Goal: Transaction & Acquisition: Purchase product/service

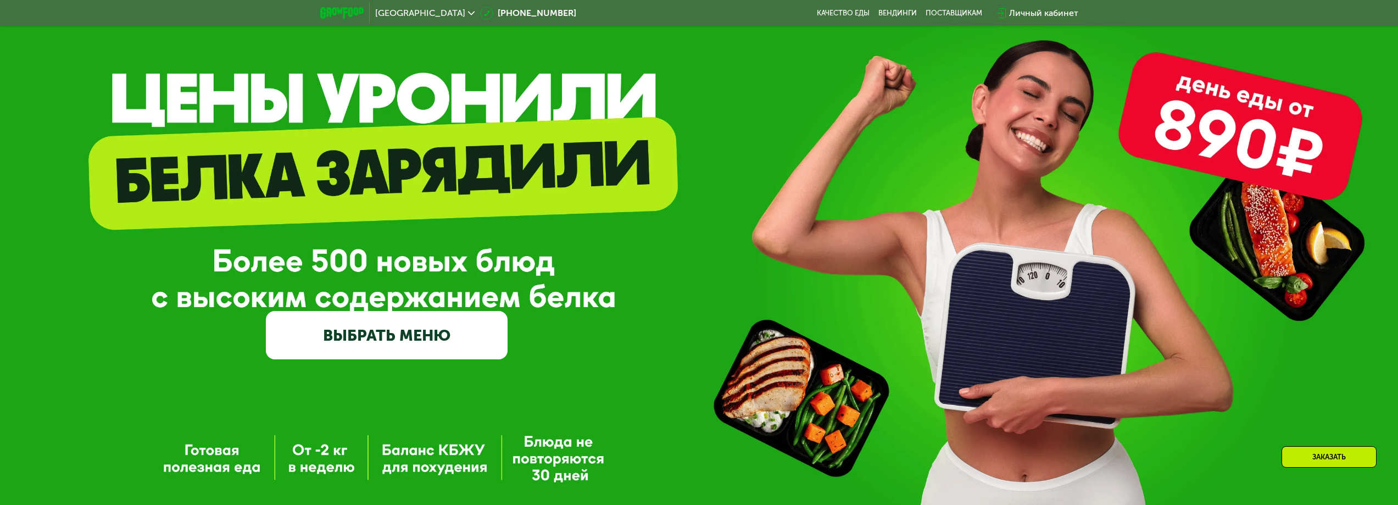
scroll to position [55, 0]
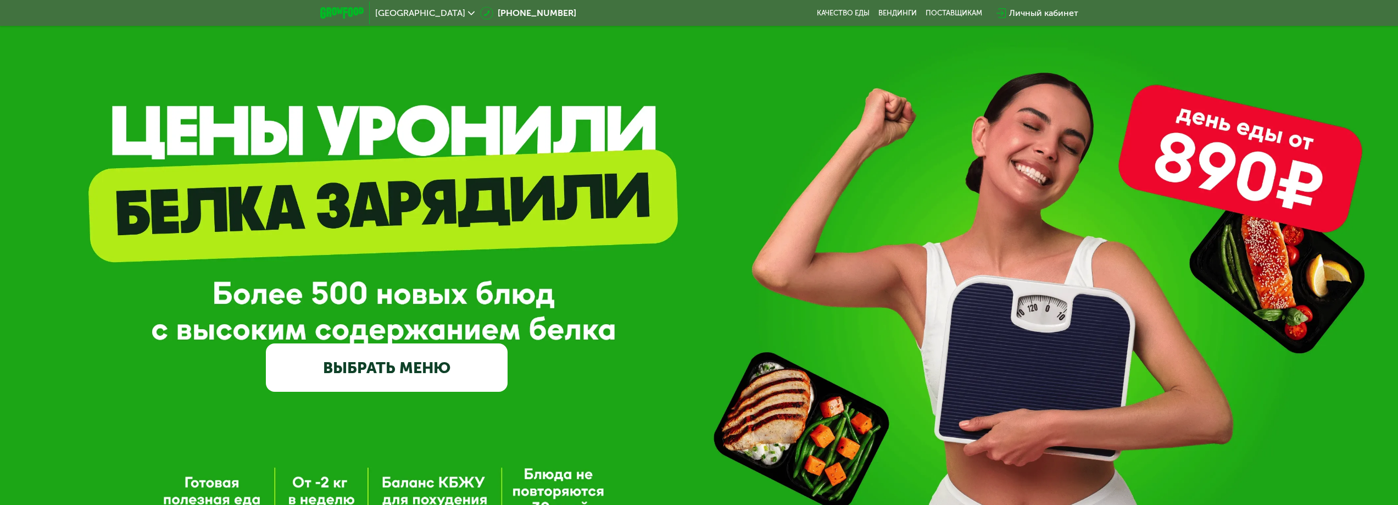
click at [399, 365] on link "ВЫБРАТЬ МЕНЮ" at bounding box center [387, 367] width 242 height 48
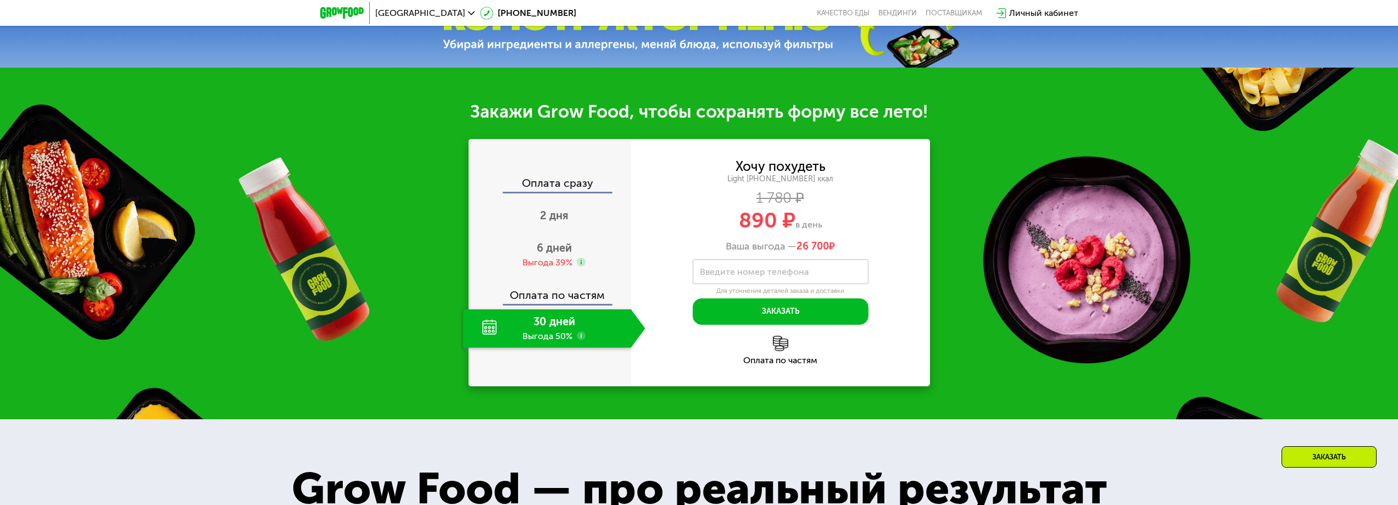
scroll to position [659, 0]
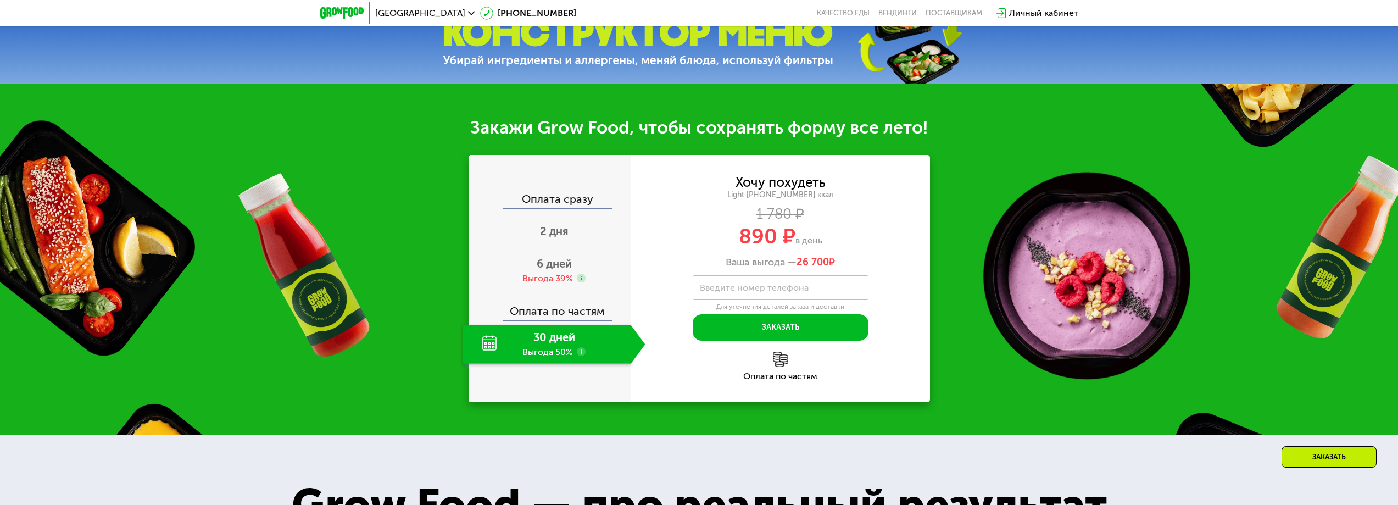
click at [768, 291] on label "Введите номер телефона" at bounding box center [754, 288] width 109 height 6
click at [768, 291] on input "Введите номер телефона" at bounding box center [781, 287] width 176 height 25
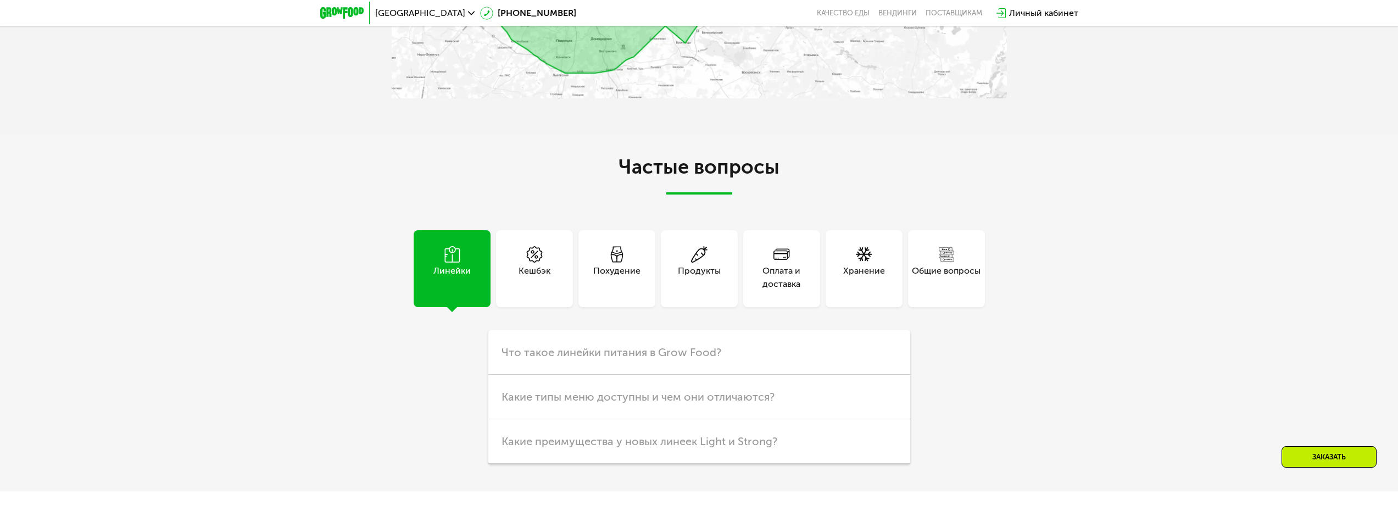
scroll to position [2307, 0]
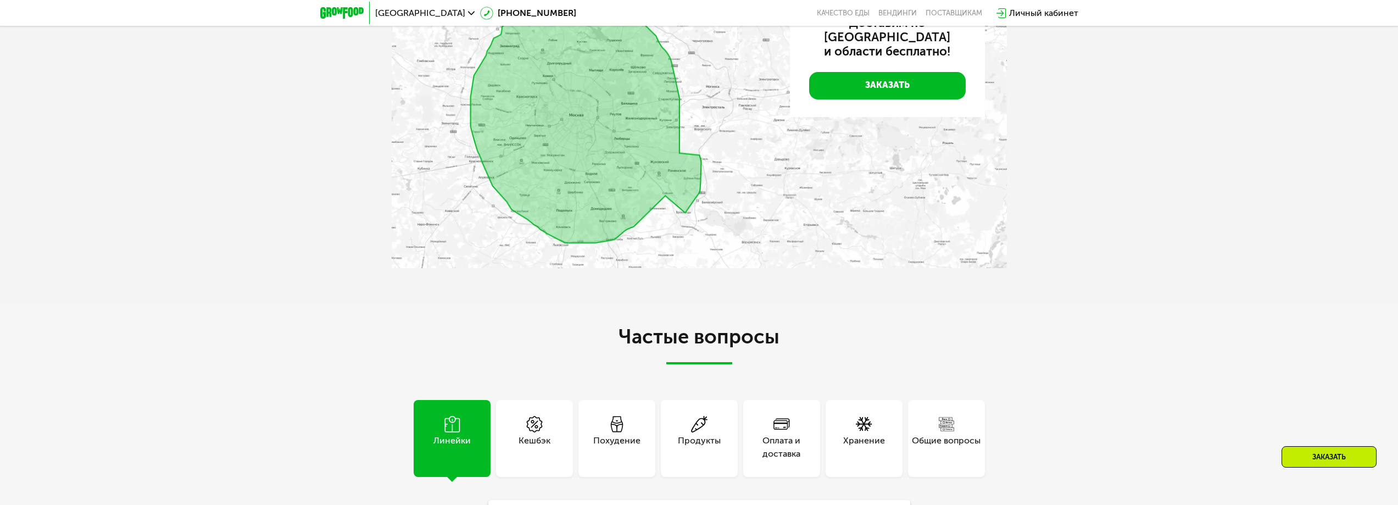
click at [588, 231] on img at bounding box center [699, 123] width 615 height 289
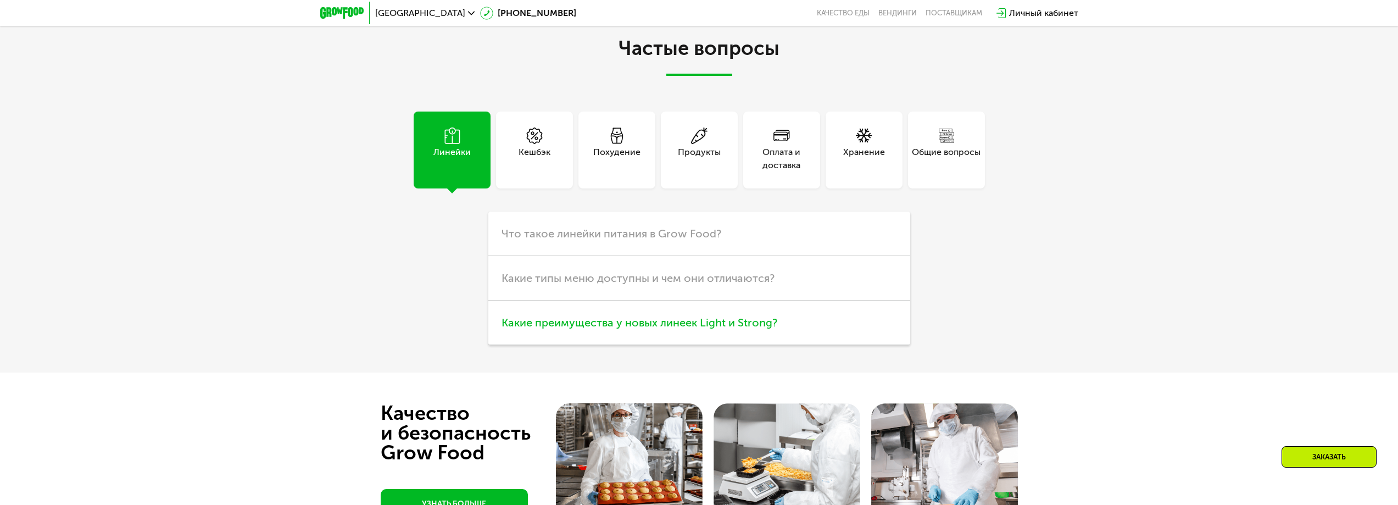
scroll to position [2692, 0]
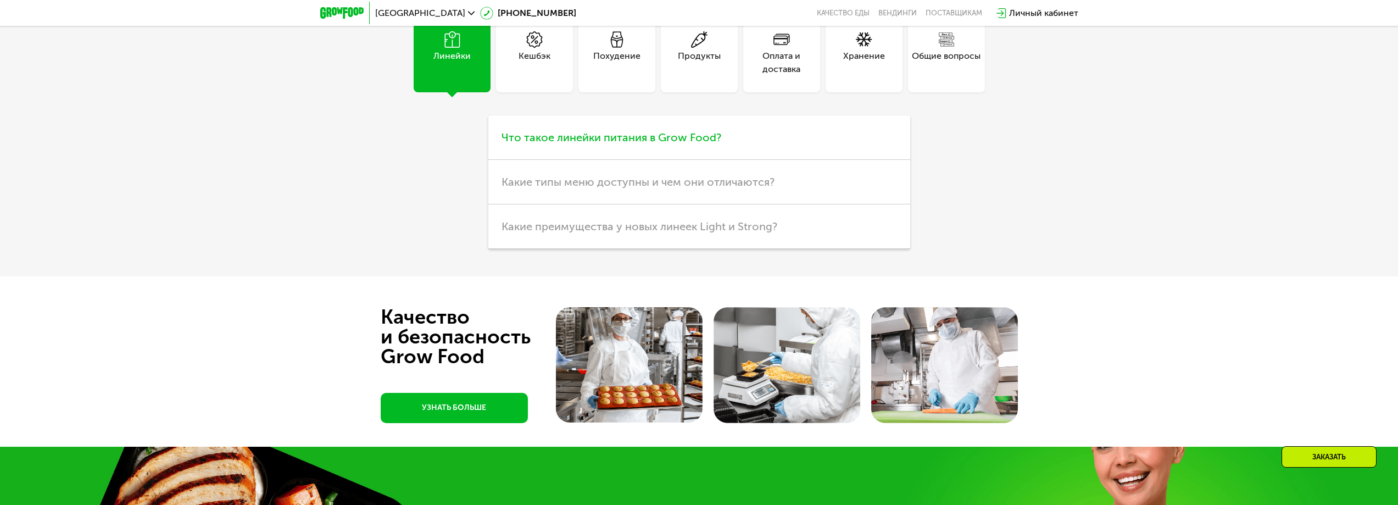
click at [589, 139] on span "Что такое линейки питания в Grow Food?" at bounding box center [612, 137] width 220 height 13
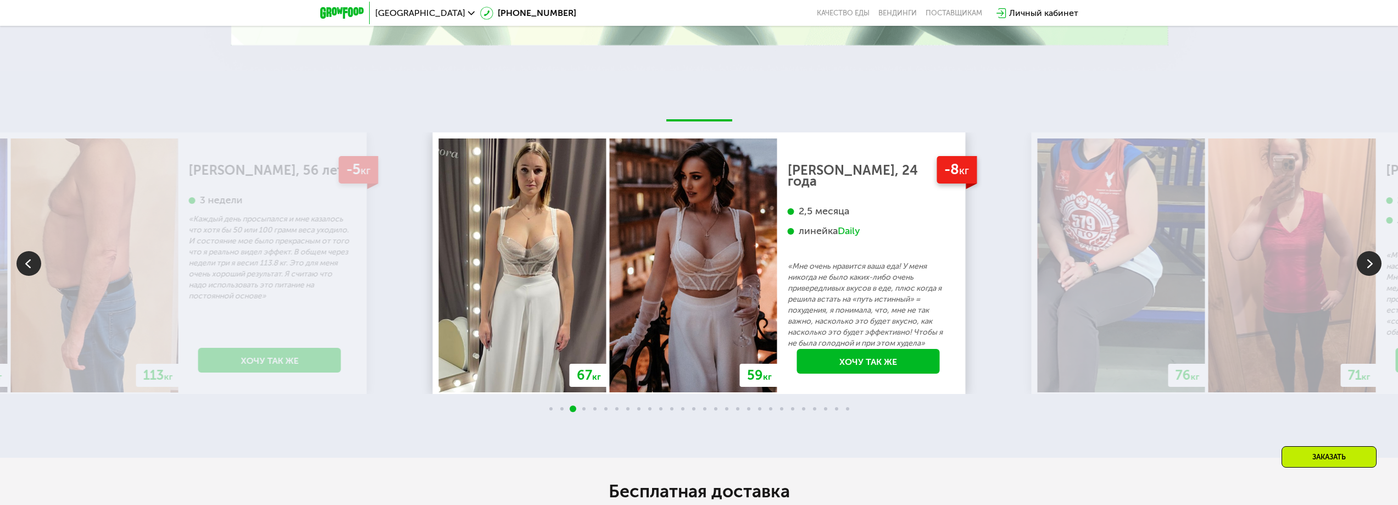
scroll to position [1728, 0]
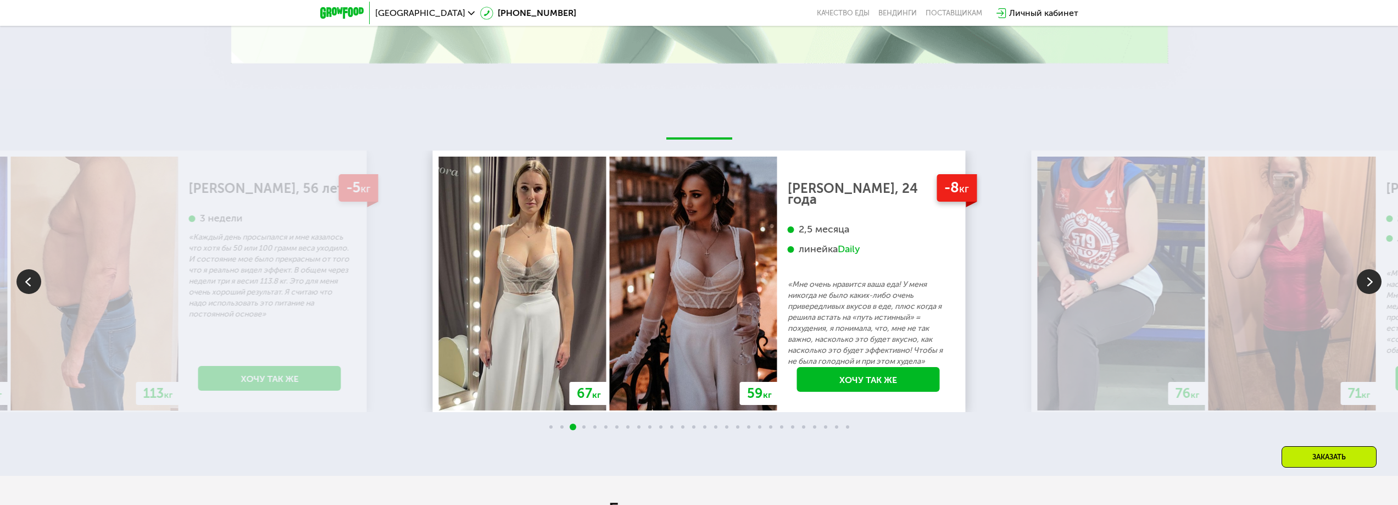
click at [1374, 289] on img at bounding box center [1369, 281] width 25 height 25
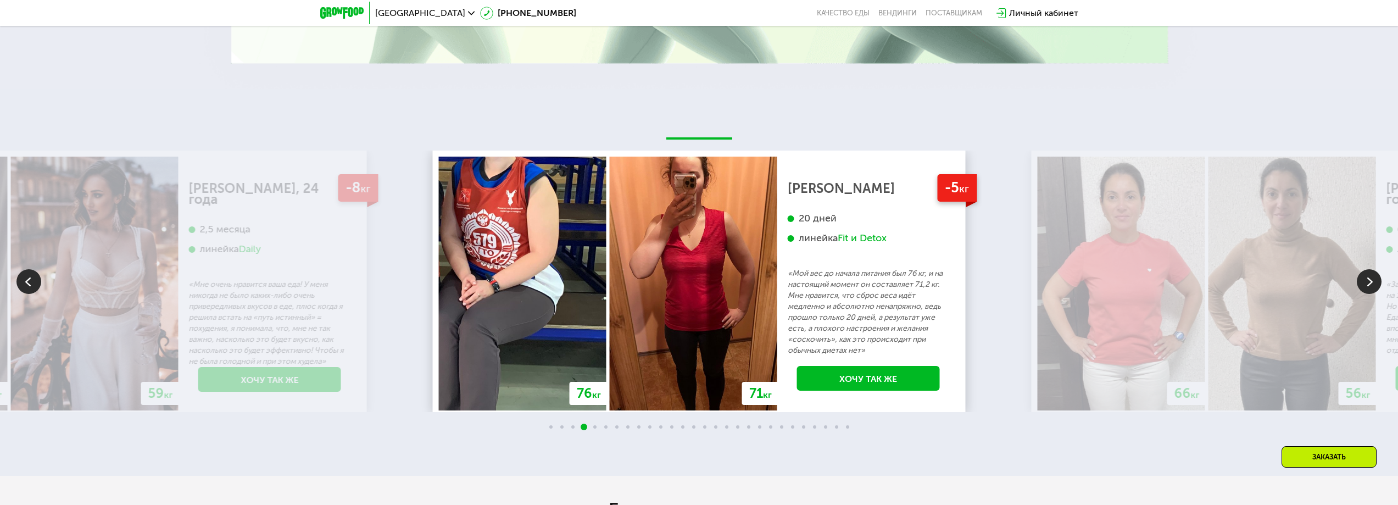
click at [1374, 289] on img at bounding box center [1369, 281] width 25 height 25
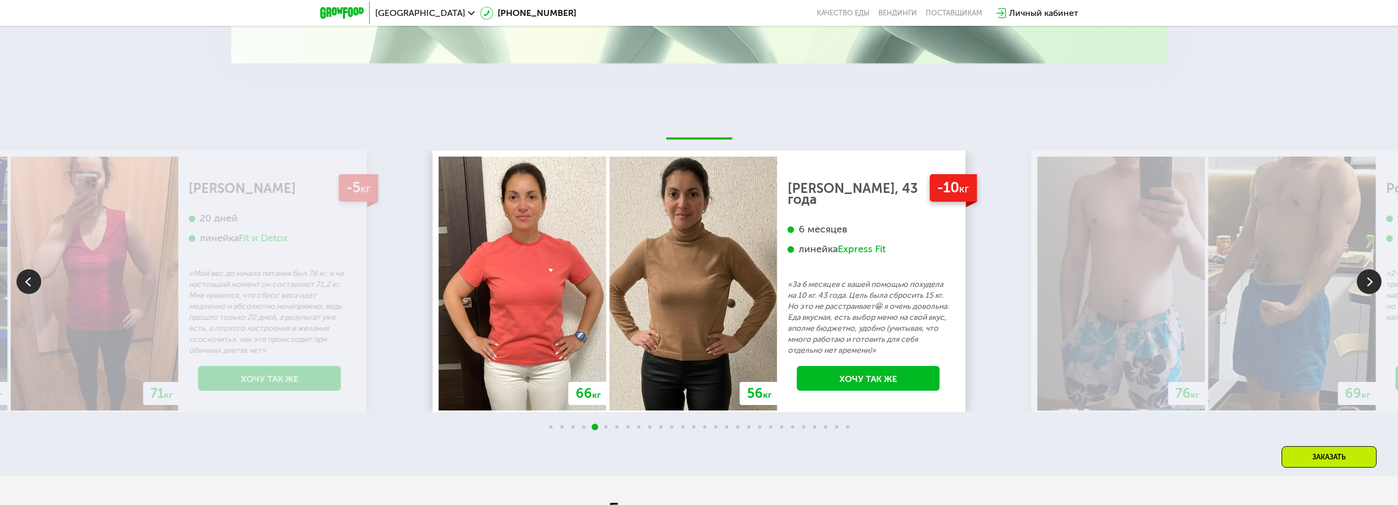
click at [1374, 289] on img at bounding box center [1369, 281] width 25 height 25
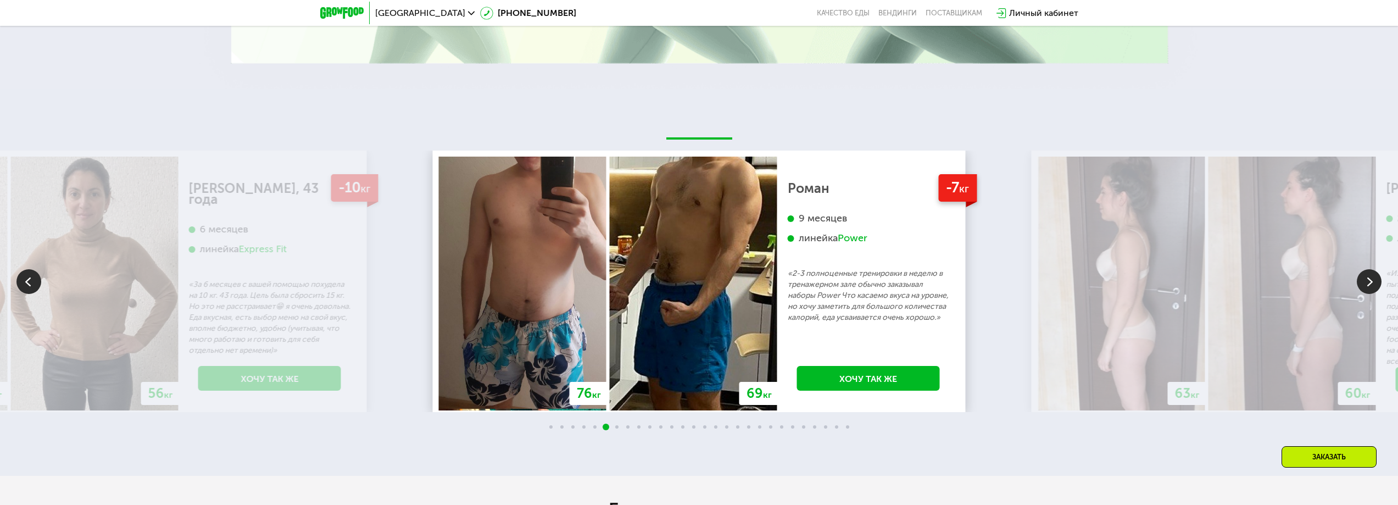
click at [1373, 282] on img at bounding box center [1369, 281] width 25 height 25
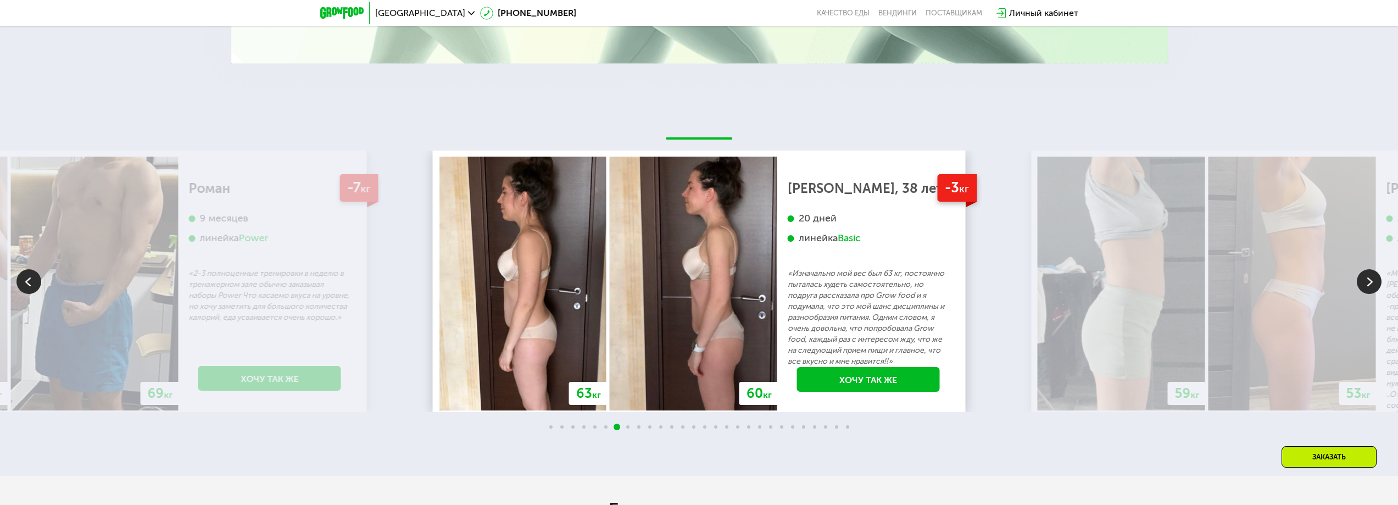
click at [1373, 282] on img at bounding box center [1369, 281] width 25 height 25
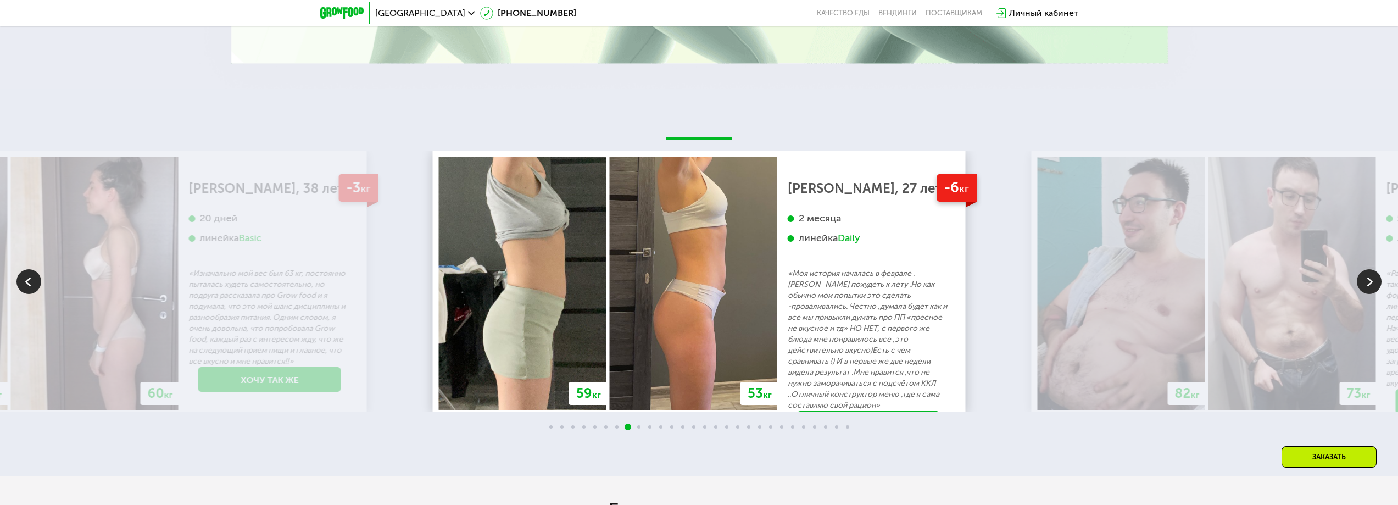
click at [1373, 282] on img at bounding box center [1369, 281] width 25 height 25
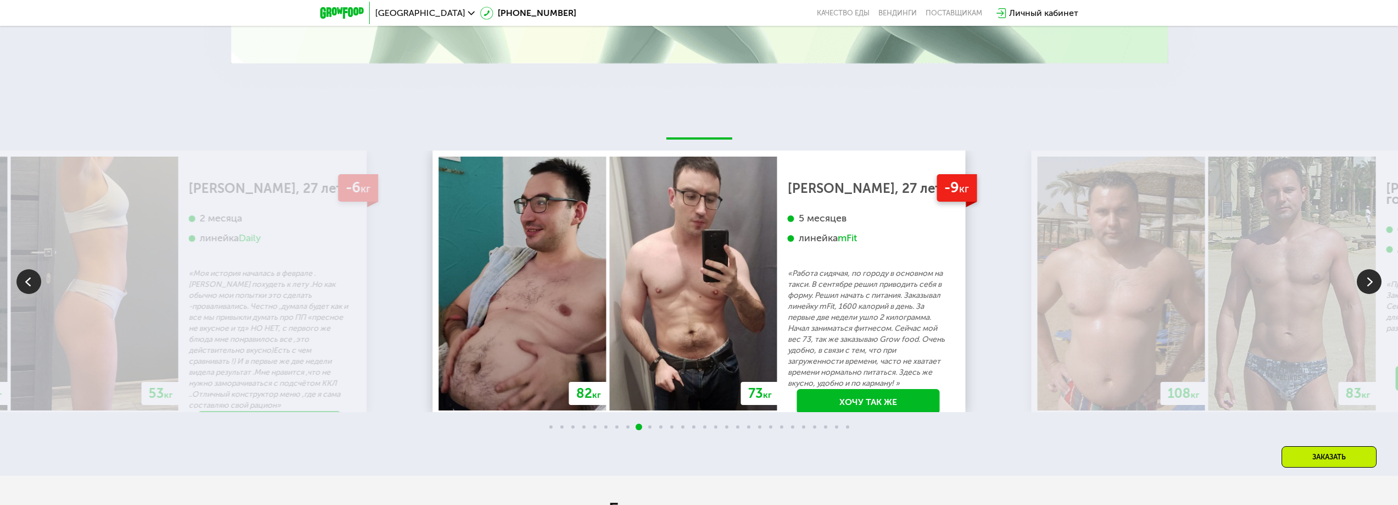
click at [1373, 282] on img at bounding box center [1369, 281] width 25 height 25
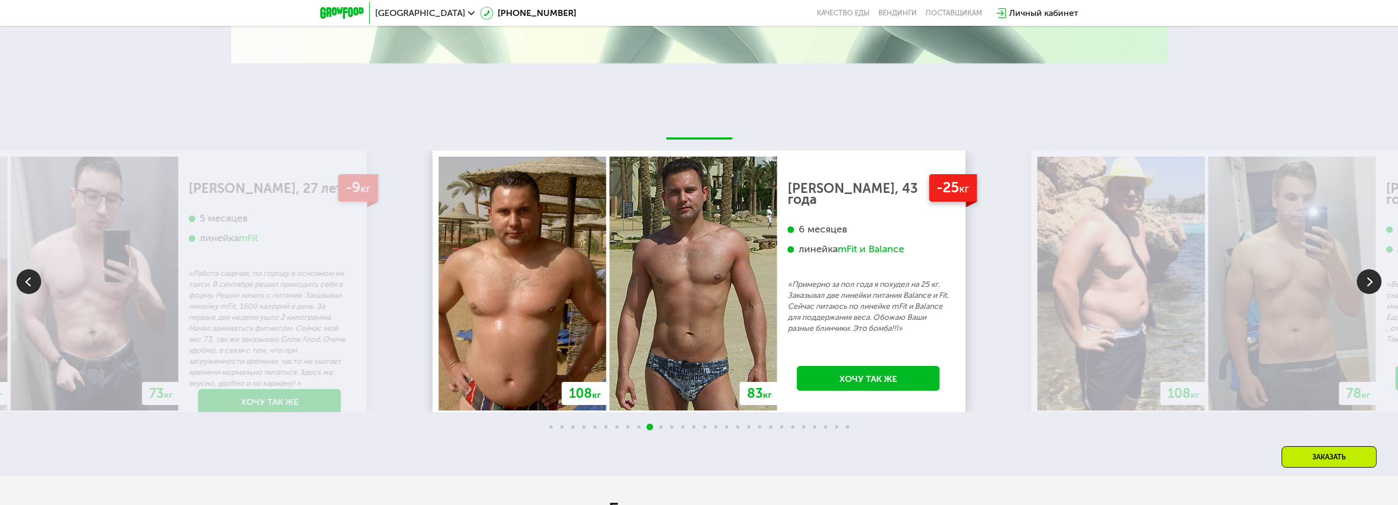
click at [875, 246] on div "mFit и Balance" at bounding box center [871, 249] width 66 height 13
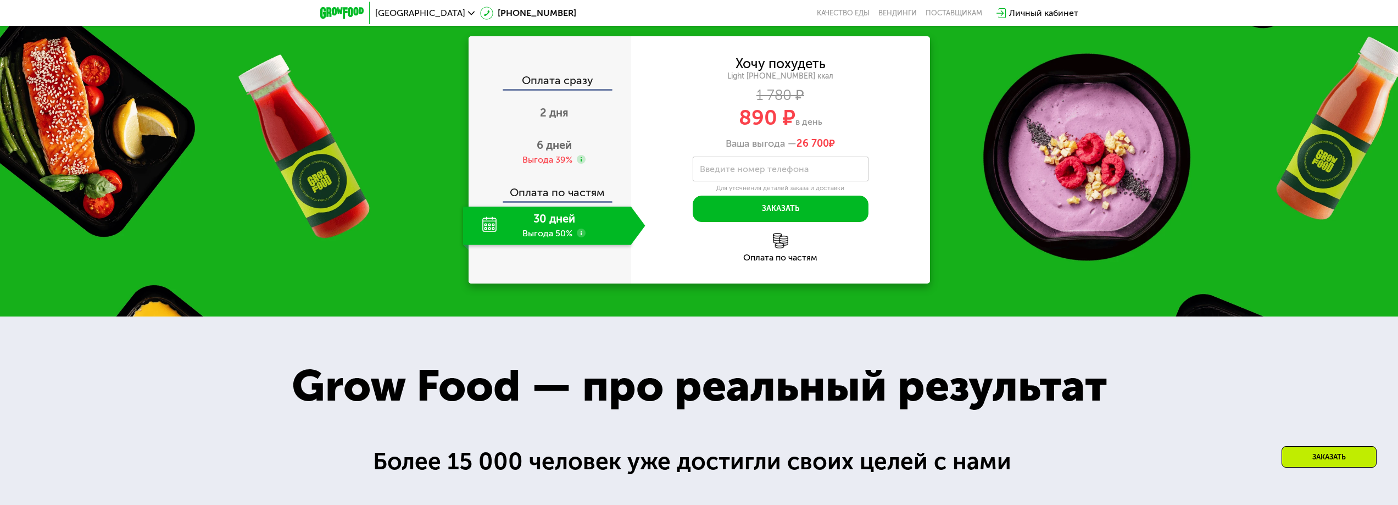
scroll to position [629, 0]
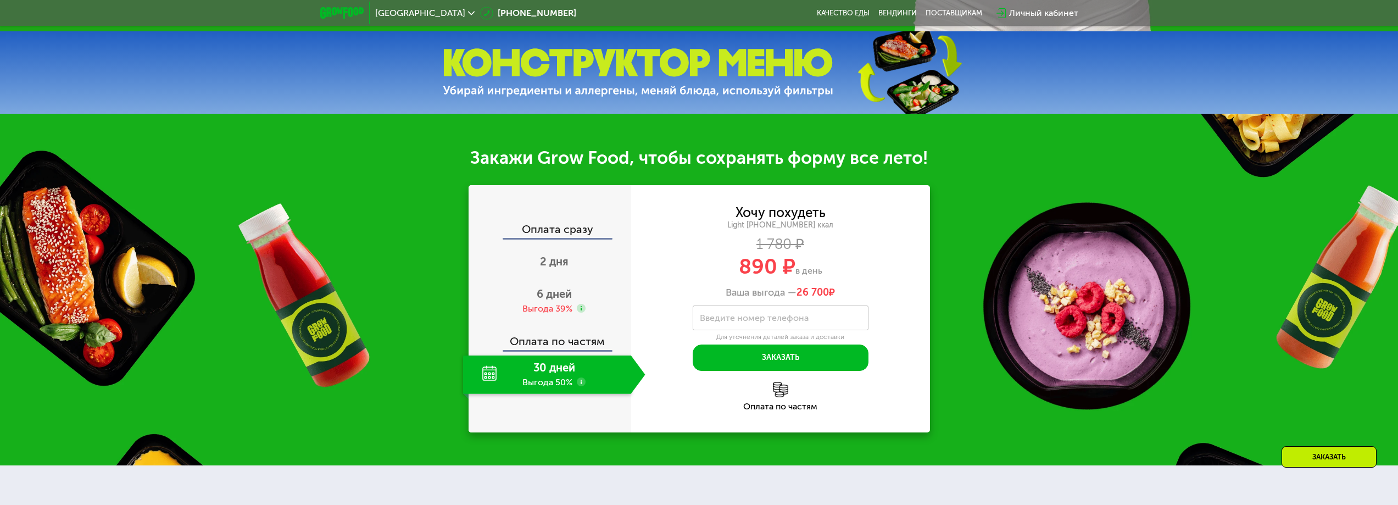
click at [488, 377] on div "30 дней Выгода 50%" at bounding box center [547, 374] width 168 height 38
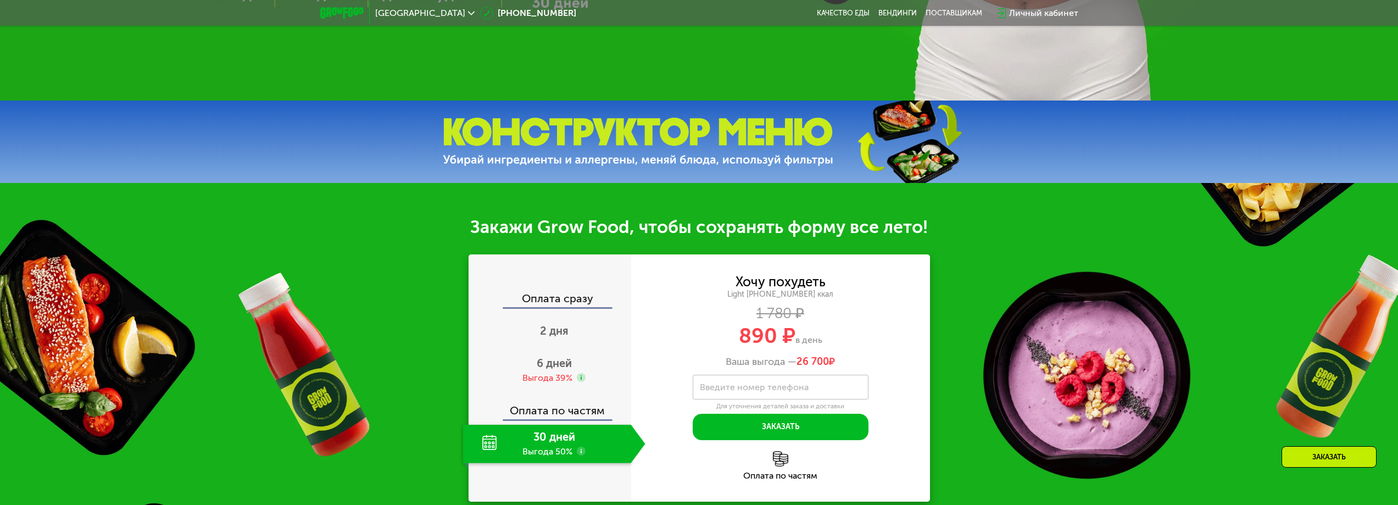
scroll to position [464, 0]
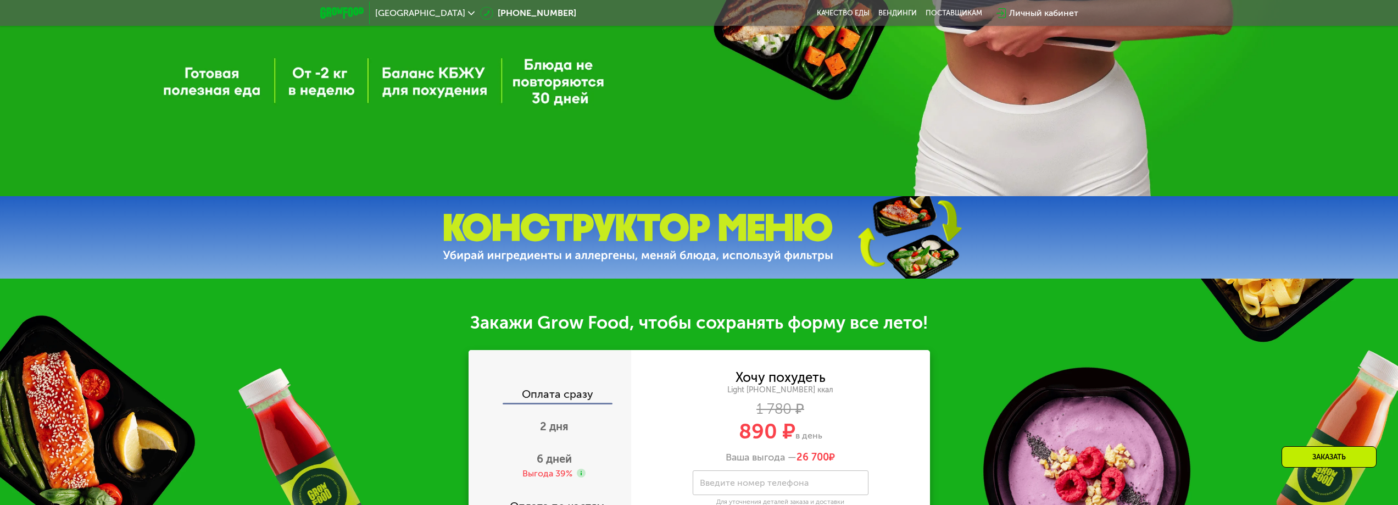
click at [745, 262] on img at bounding box center [638, 237] width 391 height 49
click at [746, 243] on img at bounding box center [638, 237] width 391 height 49
drag, startPoint x: 746, startPoint y: 391, endPoint x: 798, endPoint y: 391, distance: 51.6
click at [798, 391] on div "Light [PHONE_NUMBER] ккал" at bounding box center [780, 390] width 299 height 10
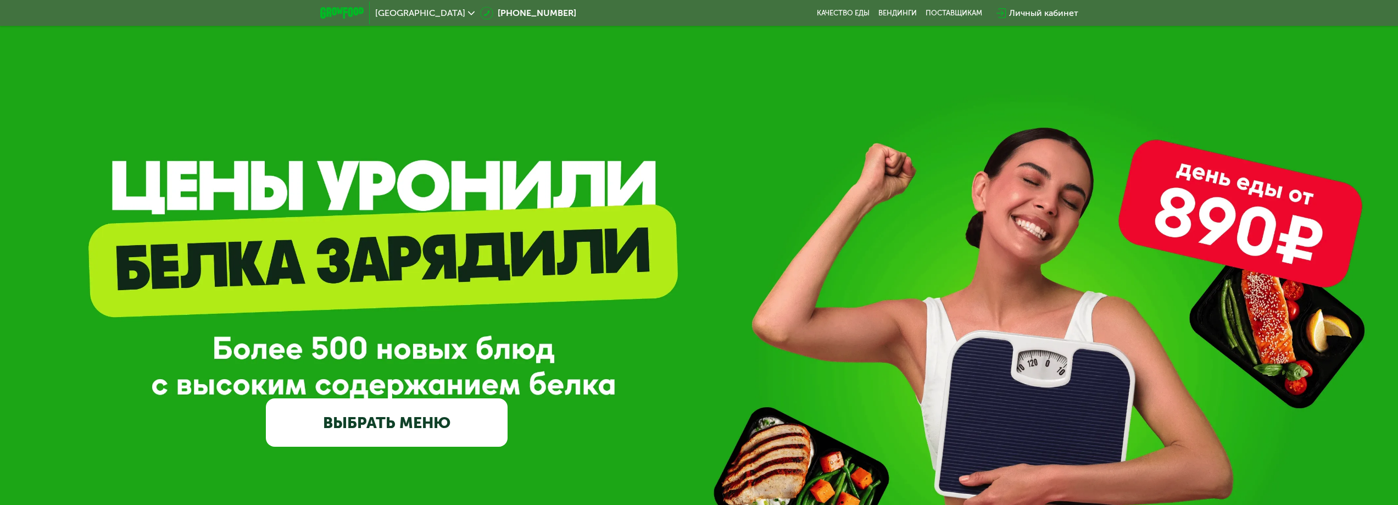
scroll to position [220, 0]
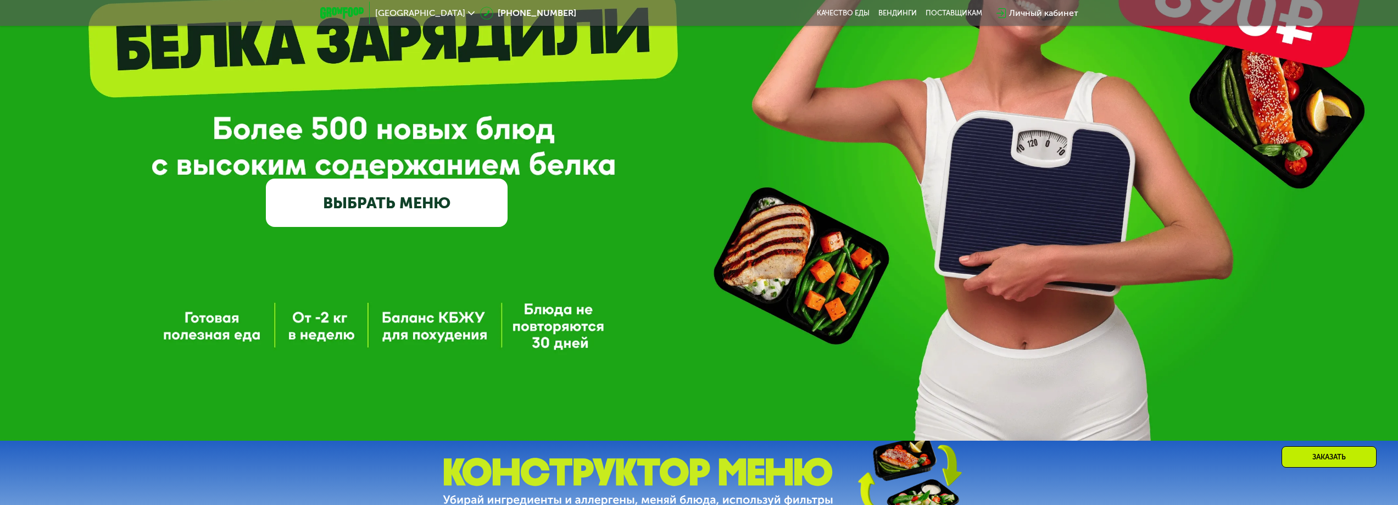
click at [1336, 459] on div "Заказать" at bounding box center [1328, 456] width 95 height 21
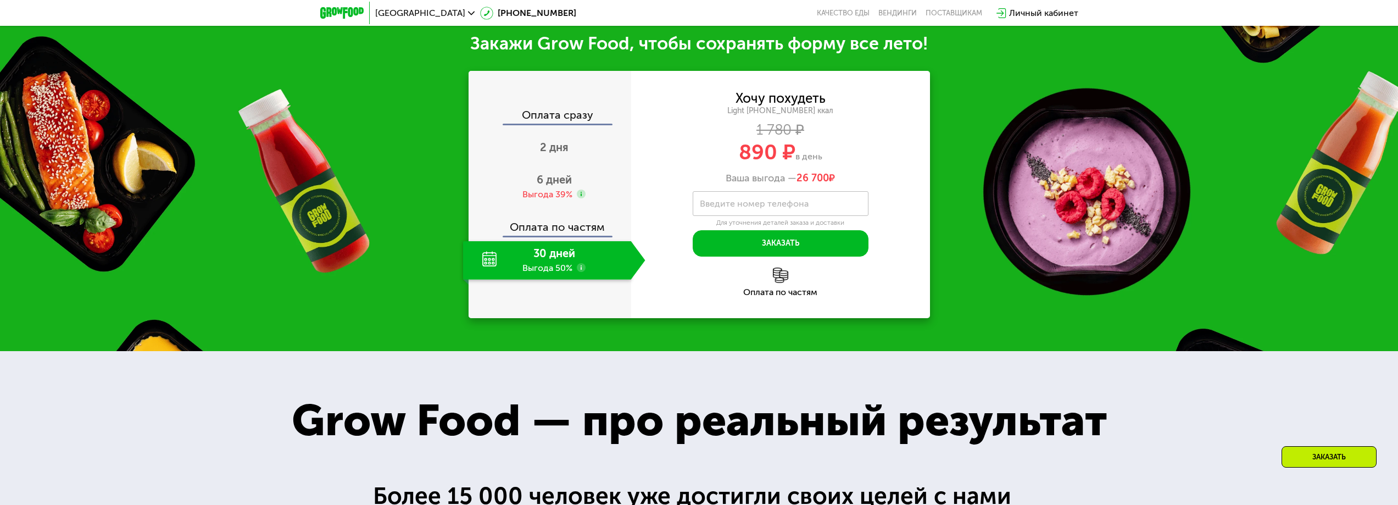
scroll to position [746, 0]
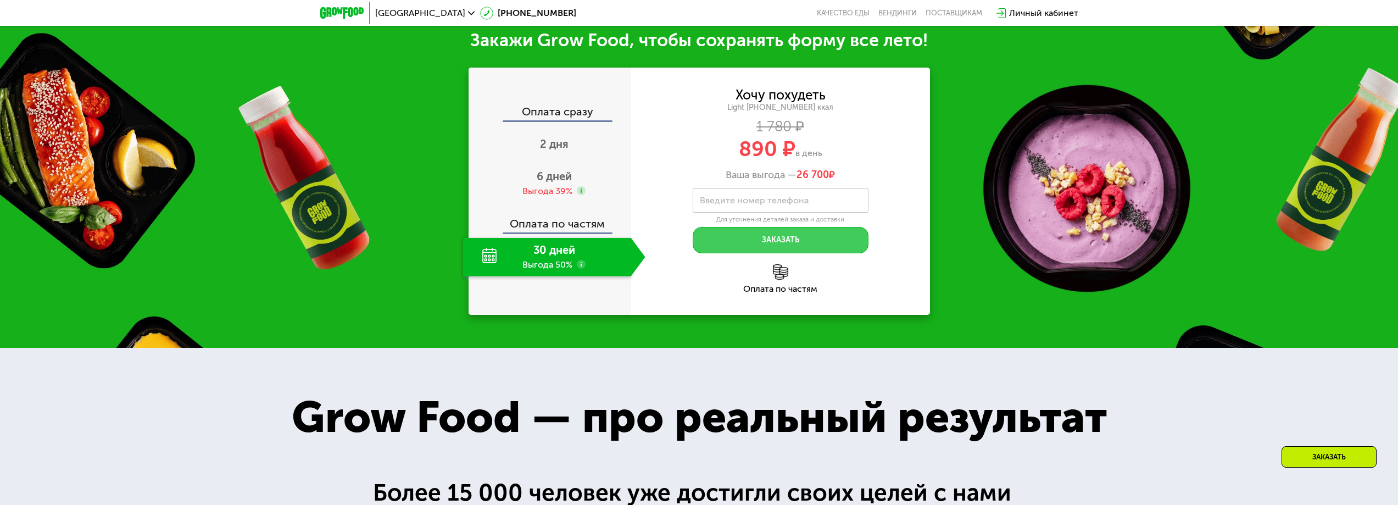
click at [804, 249] on button "Заказать" at bounding box center [781, 240] width 176 height 26
click at [775, 202] on label "Введите номер телефона" at bounding box center [754, 200] width 109 height 6
click at [775, 202] on input "Введите номер телефона" at bounding box center [781, 200] width 176 height 25
drag, startPoint x: 747, startPoint y: 114, endPoint x: 842, endPoint y: 111, distance: 95.1
click at [842, 111] on div "Light [PHONE_NUMBER] ккал" at bounding box center [780, 108] width 299 height 10
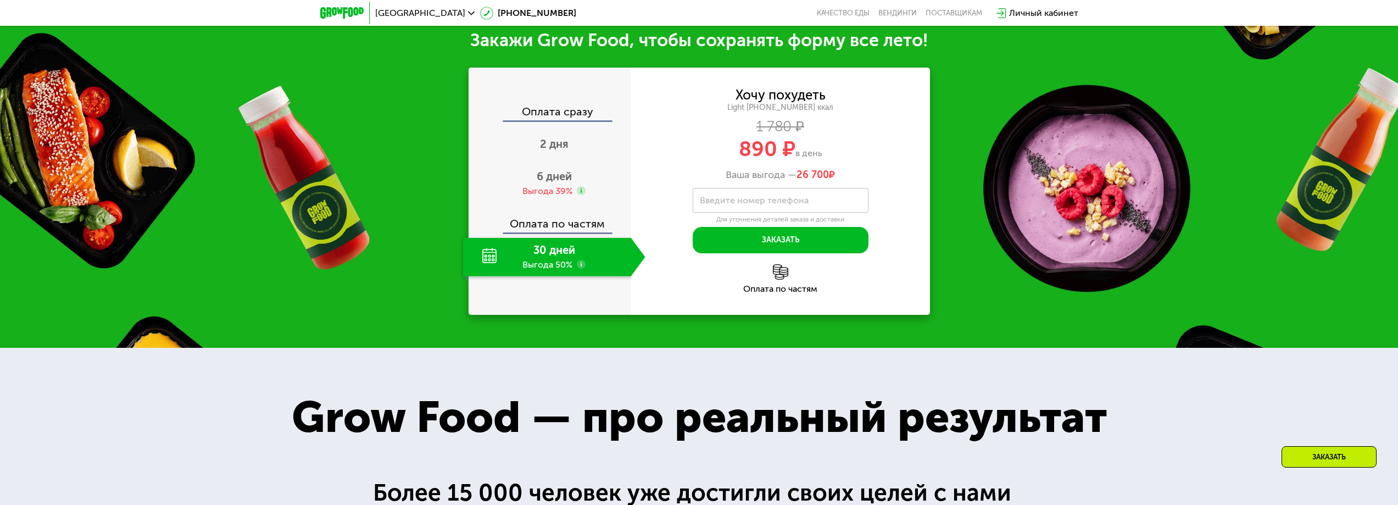
click at [842, 132] on div "1 780 ₽" at bounding box center [780, 127] width 299 height 12
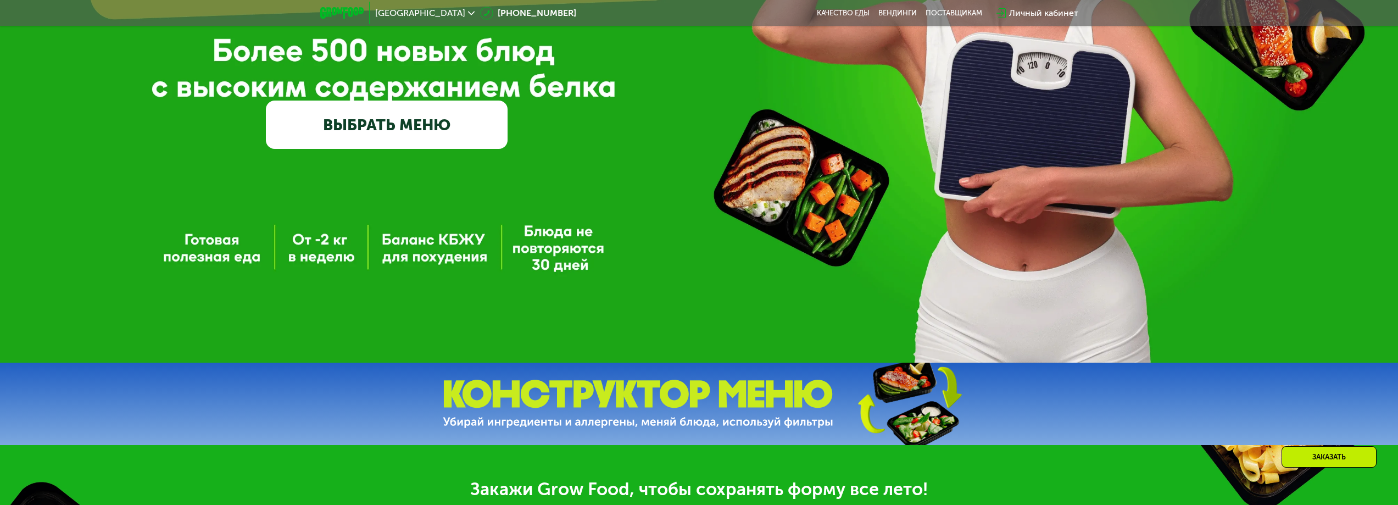
scroll to position [142, 0]
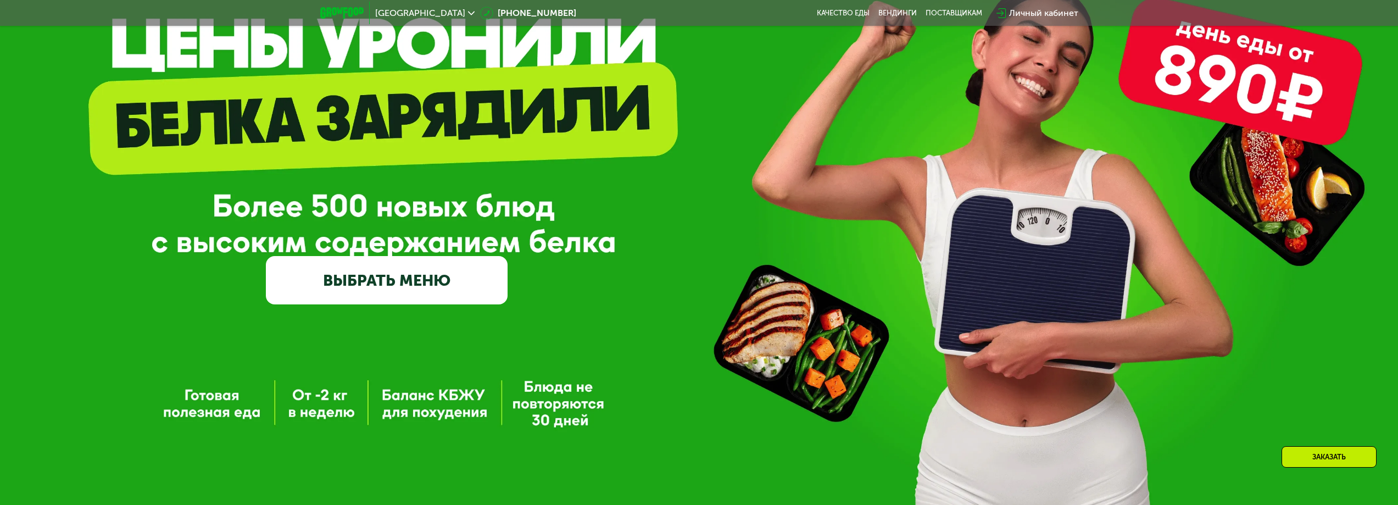
click at [388, 275] on link "ВЫБРАТЬ МЕНЮ" at bounding box center [387, 280] width 242 height 48
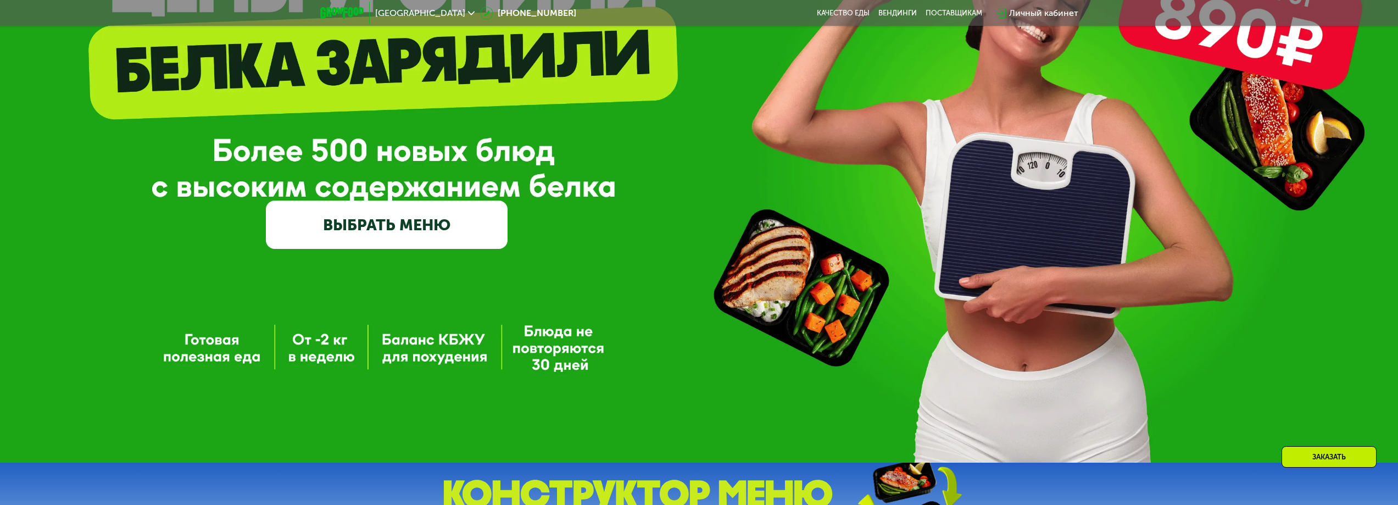
scroll to position [197, 0]
click at [852, 15] on link "Качество еды" at bounding box center [843, 13] width 53 height 9
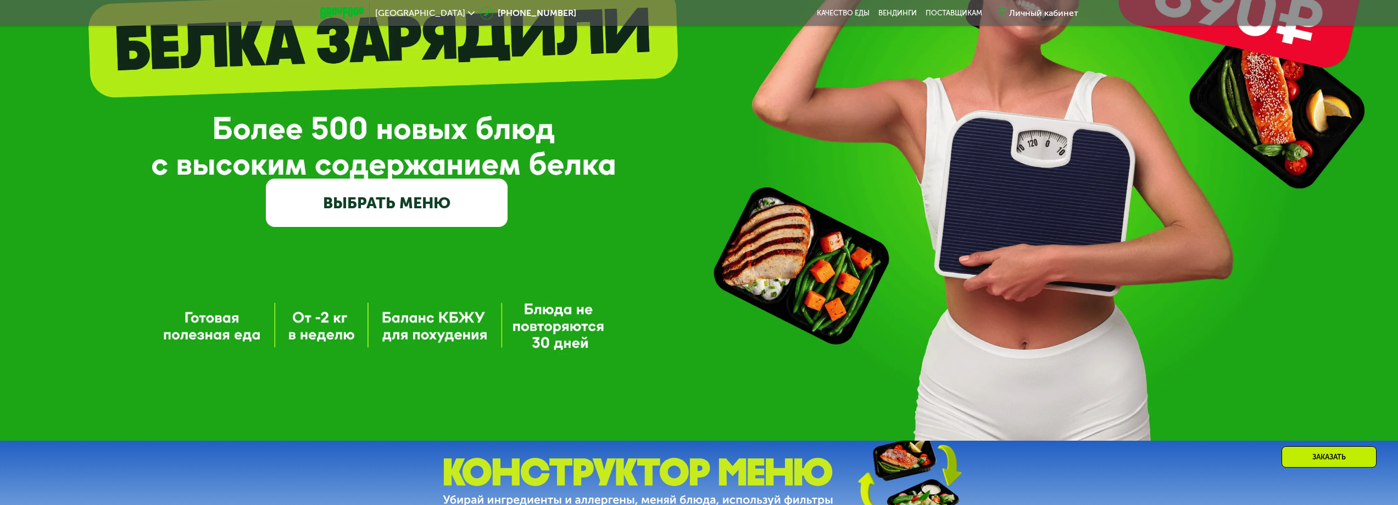
click at [442, 208] on link "ВЫБРАТЬ МЕНЮ" at bounding box center [387, 203] width 242 height 48
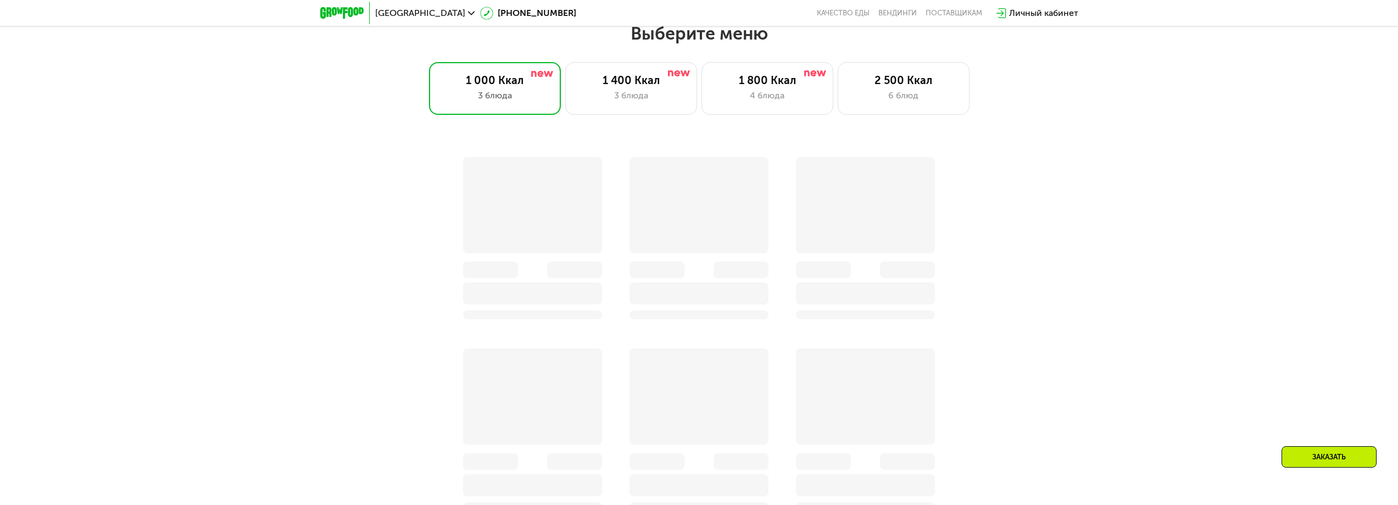
scroll to position [759, 0]
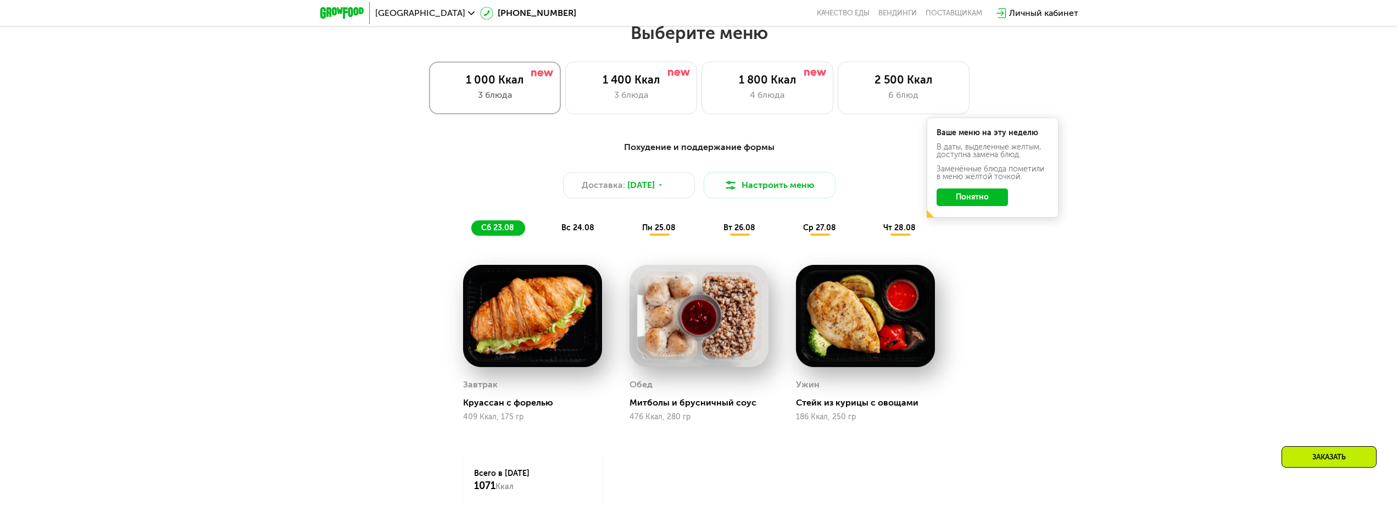
click at [484, 101] on div "3 блюда" at bounding box center [495, 94] width 109 height 13
click at [486, 86] on div "1 000 Ккал" at bounding box center [495, 79] width 109 height 13
click at [714, 236] on div "пн 25.08" at bounding box center [740, 227] width 53 height 15
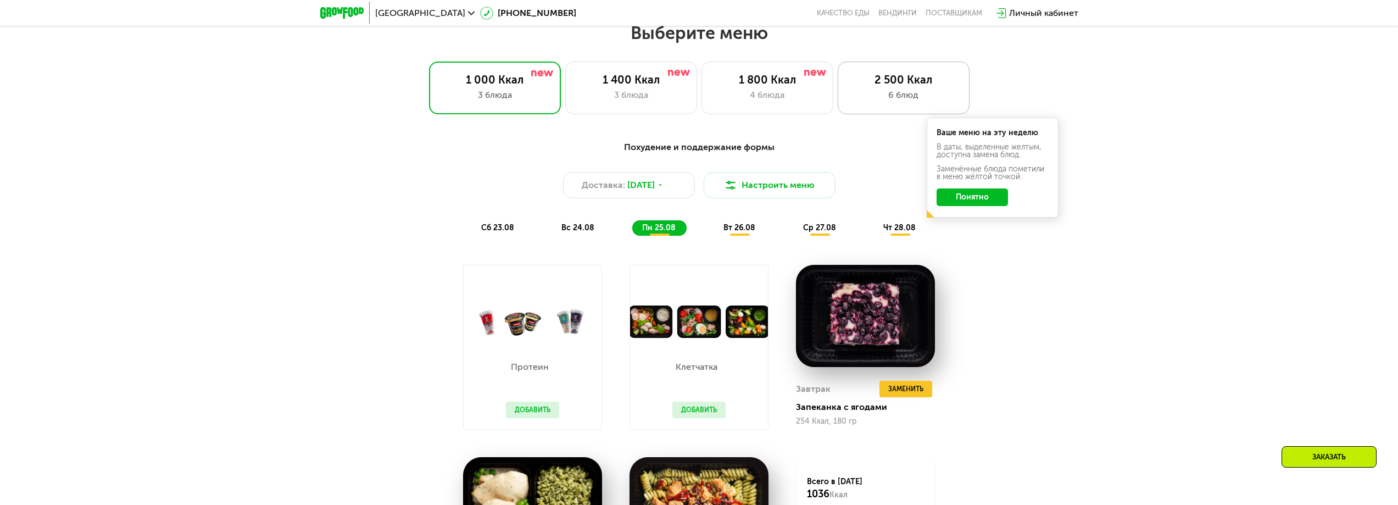
click at [879, 85] on div "2 500 Ккал" at bounding box center [903, 79] width 109 height 13
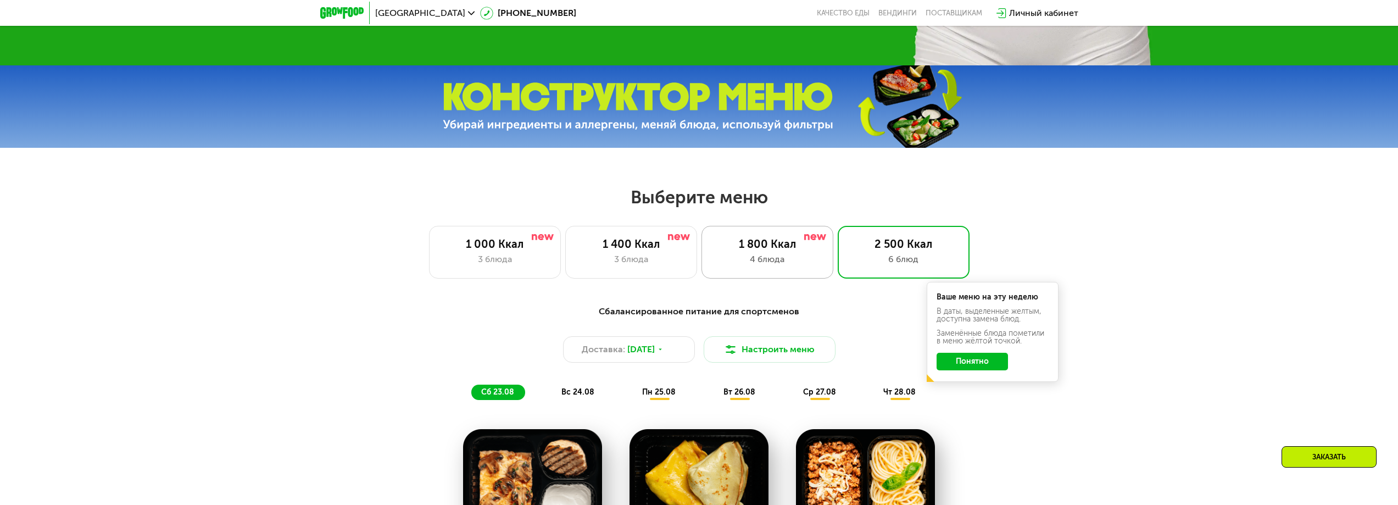
scroll to position [594, 0]
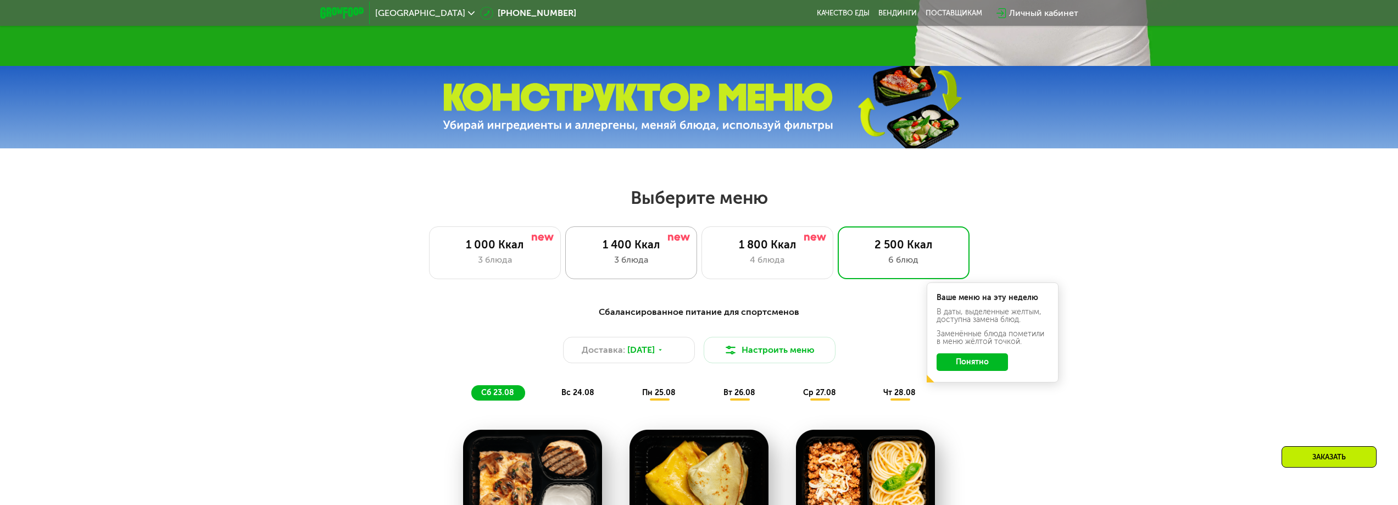
drag, startPoint x: 625, startPoint y: 252, endPoint x: 629, endPoint y: 275, distance: 23.4
click at [626, 251] on div "1 400 Ккал" at bounding box center [631, 244] width 109 height 13
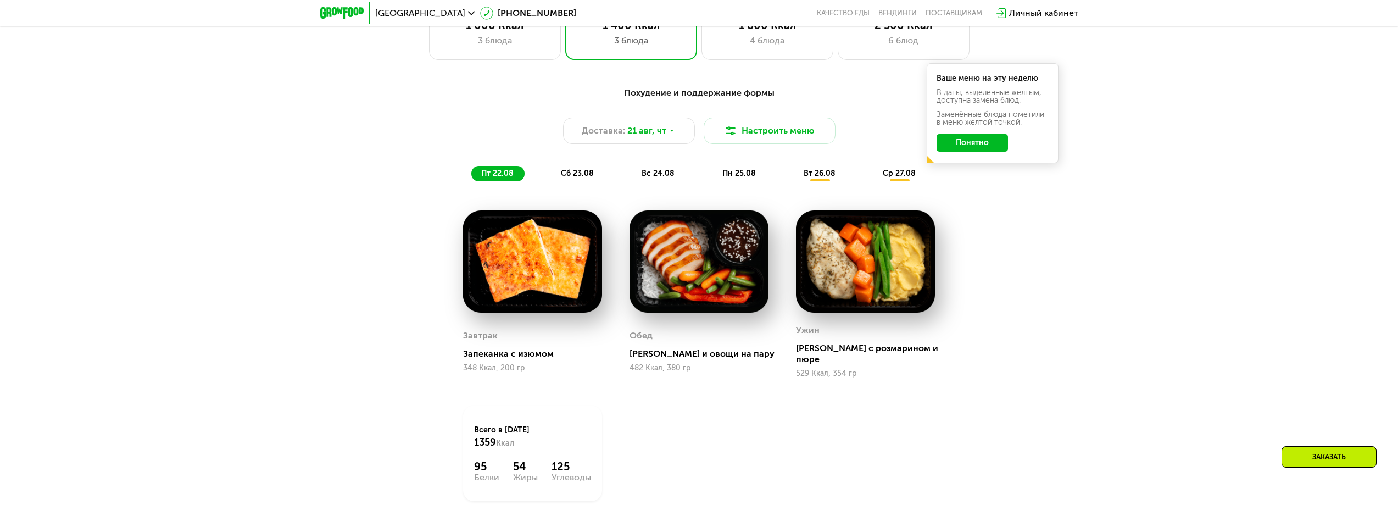
scroll to position [814, 0]
click at [814, 176] on span "вт 26.08" at bounding box center [820, 172] width 32 height 9
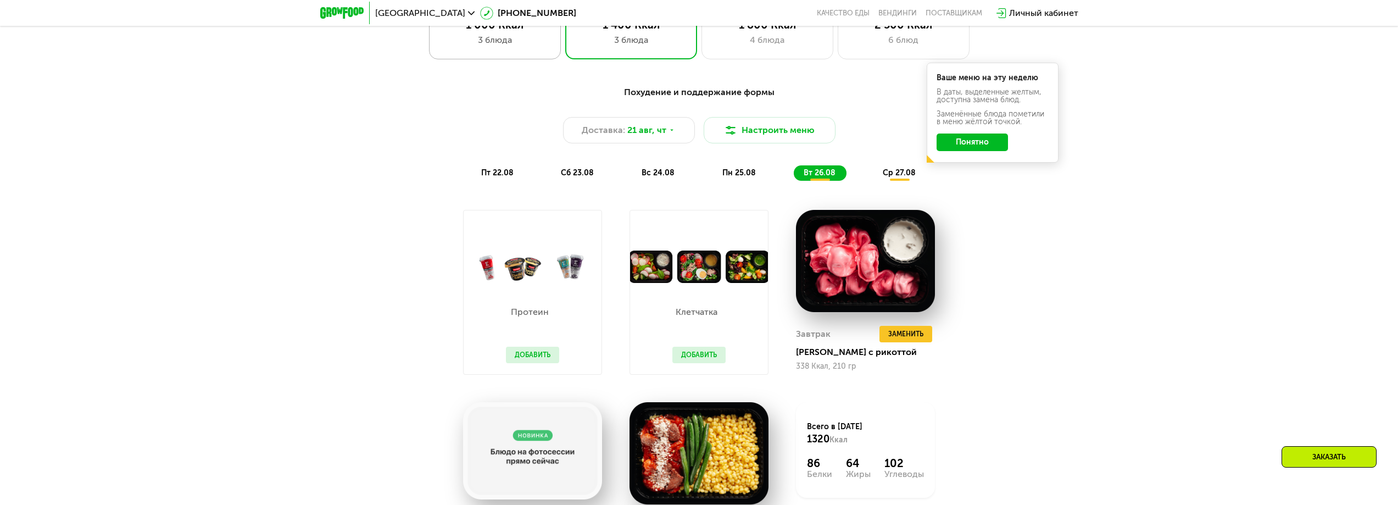
click at [482, 42] on div "3 блюда" at bounding box center [495, 40] width 109 height 13
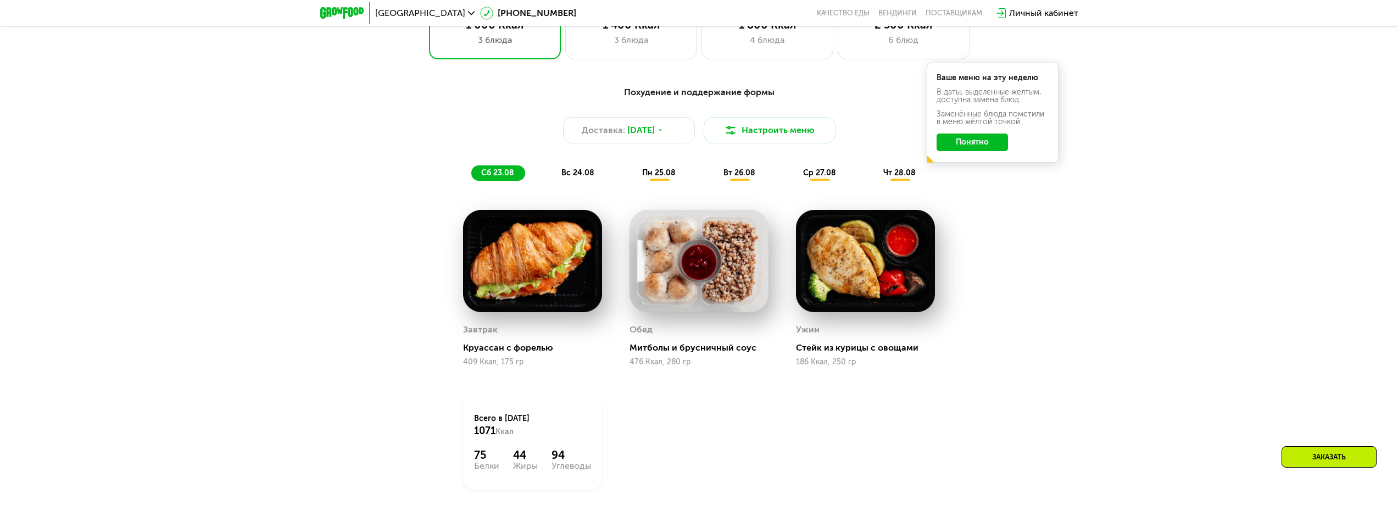
click at [578, 176] on span "вс 24.08" at bounding box center [577, 172] width 33 height 9
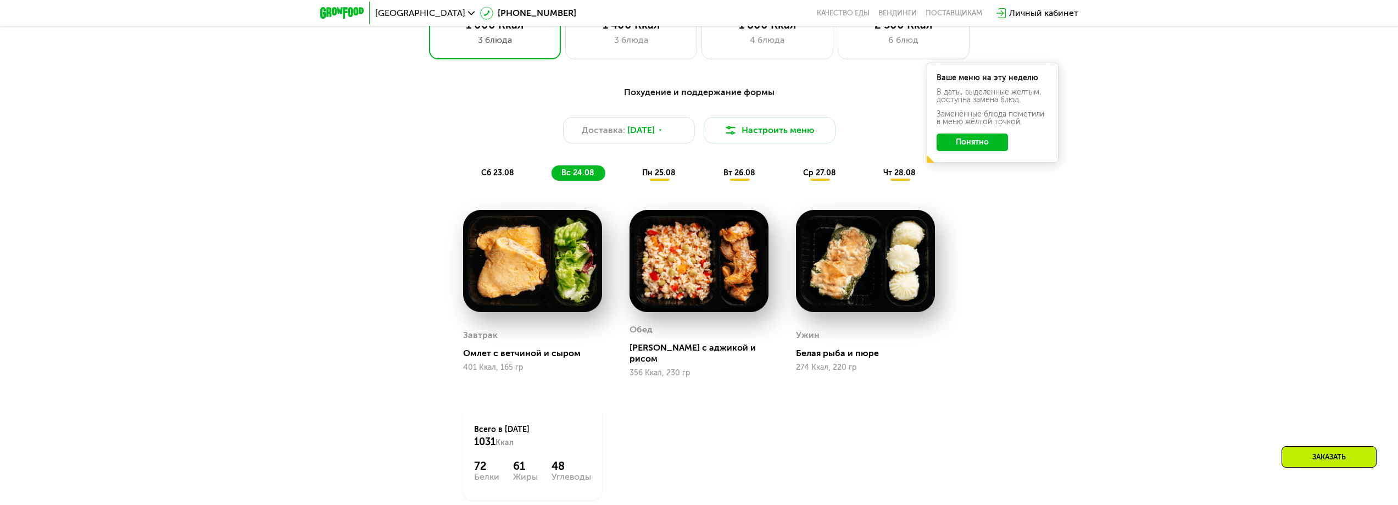
click at [659, 174] on span "пн 25.08" at bounding box center [659, 172] width 34 height 9
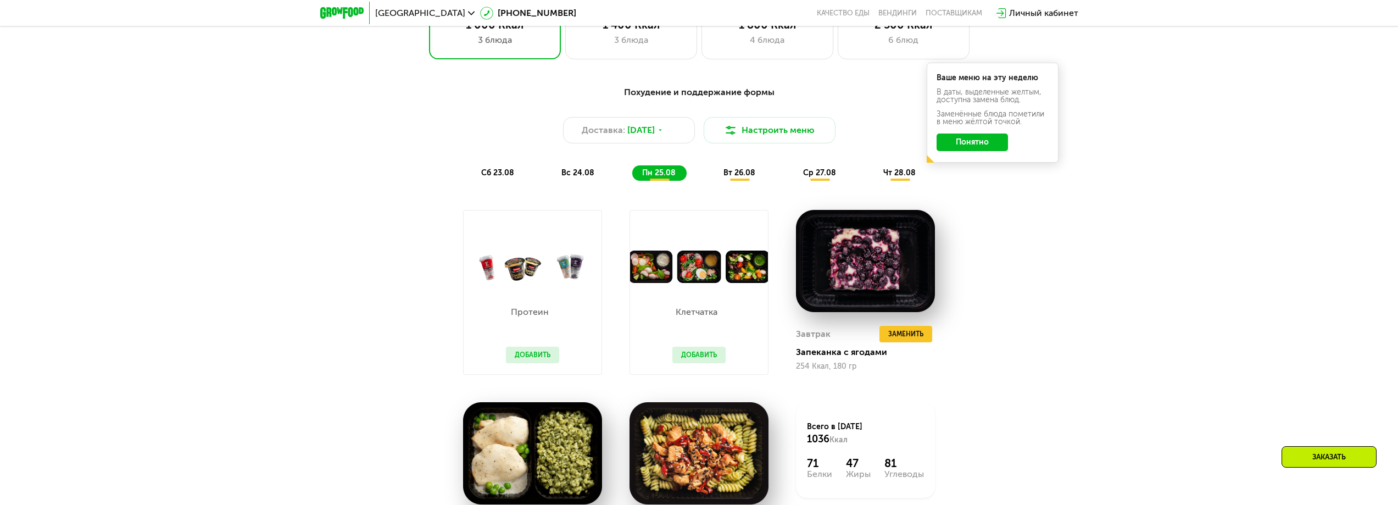
click at [738, 176] on span "вт 26.08" at bounding box center [739, 172] width 32 height 9
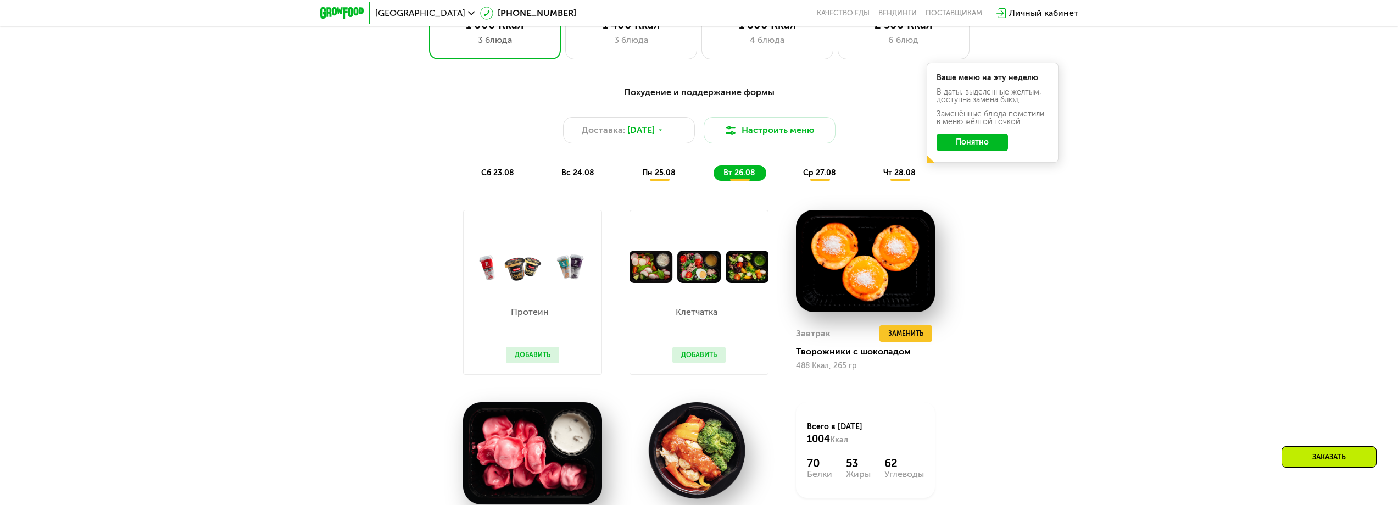
click at [820, 177] on span "ср 27.08" at bounding box center [819, 172] width 33 height 9
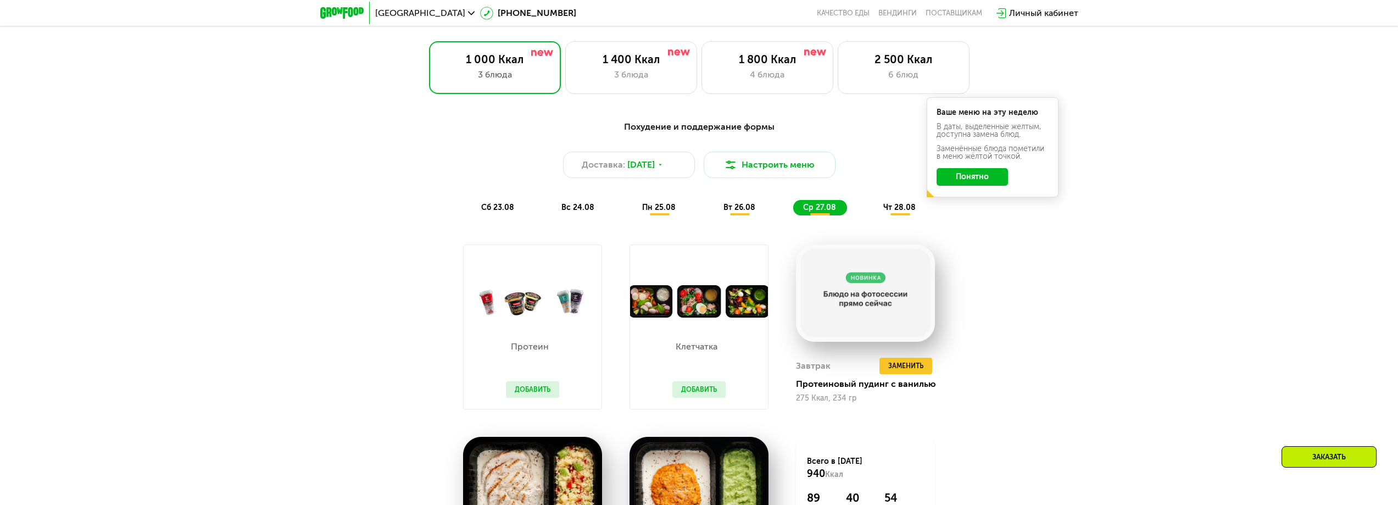
scroll to position [704, 0]
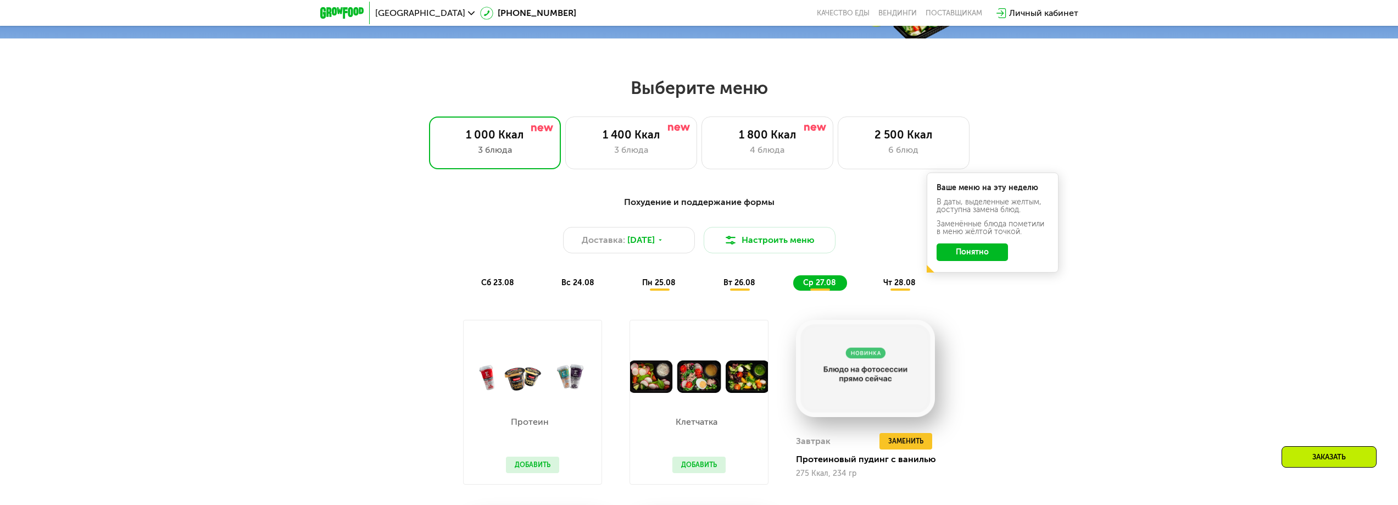
click at [898, 280] on div "чт 28.08" at bounding box center [899, 282] width 53 height 15
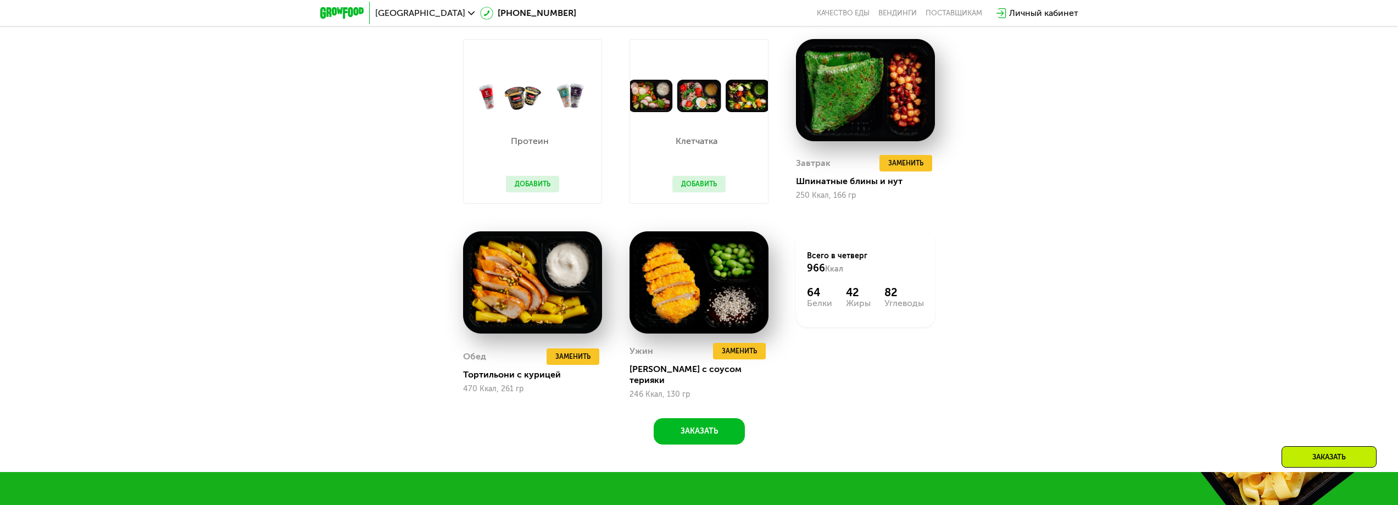
scroll to position [1034, 0]
